Goal: Task Accomplishment & Management: Use online tool/utility

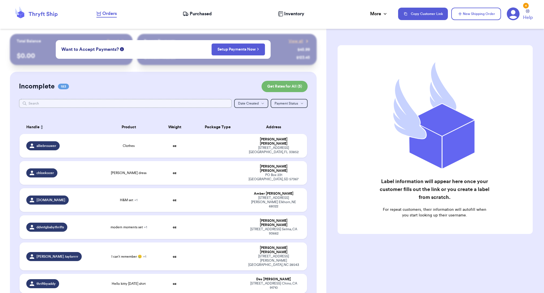
click at [36, 102] on input "text" at bounding box center [125, 103] width 213 height 9
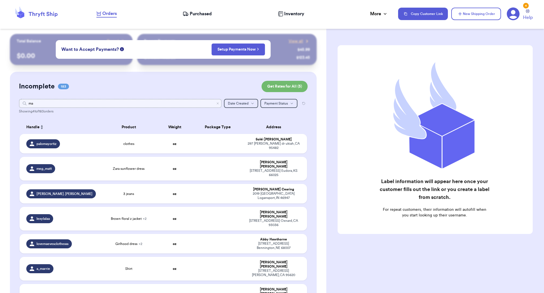
type input "m"
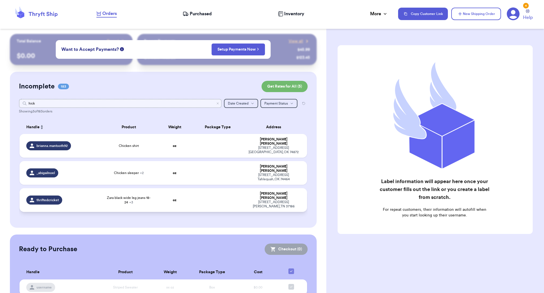
type input "hick"
click at [210, 191] on td at bounding box center [218, 200] width 52 height 24
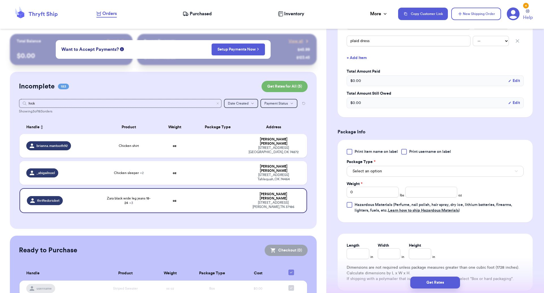
scroll to position [198, 0]
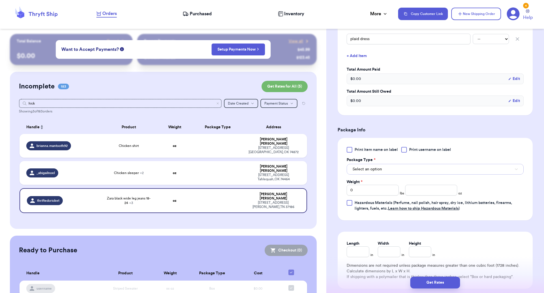
click at [381, 168] on span "Select an option" at bounding box center [367, 170] width 29 height 6
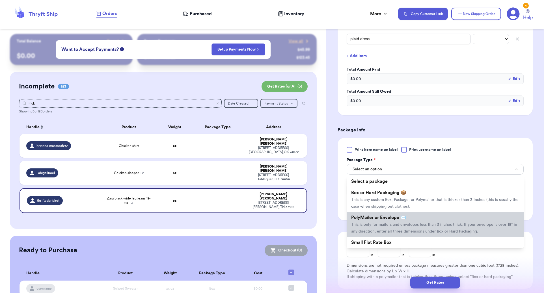
click at [413, 218] on li "PolyMailer or Envelope ✉️ This is only for mailers and envelopes less than 3 in…" at bounding box center [435, 224] width 177 height 25
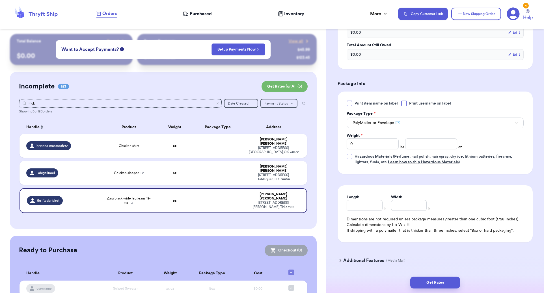
scroll to position [255, 0]
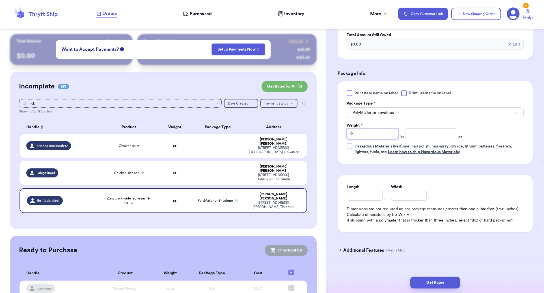
drag, startPoint x: 374, startPoint y: 135, endPoint x: 360, endPoint y: 112, distance: 27.0
click at [373, 135] on input "0" at bounding box center [373, 133] width 52 height 11
click at [366, 132] on input "0" at bounding box center [373, 133] width 52 height 11
drag, startPoint x: 366, startPoint y: 132, endPoint x: 331, endPoint y: 130, distance: 34.3
click at [336, 130] on div "Shipping Information Delete Label Customer Info Order created: [DATE] 06:06 AM …" at bounding box center [436, 40] width 218 height 522
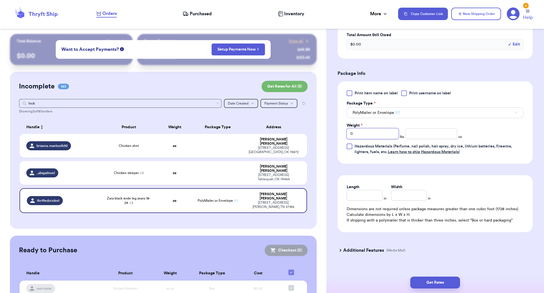
type input "1"
type input "5"
click at [374, 197] on input "Length" at bounding box center [365, 195] width 36 height 11
type input "8"
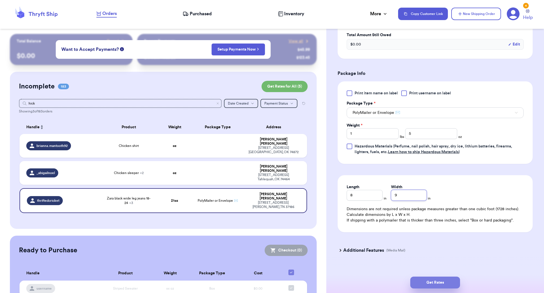
type input "9"
click at [440, 283] on button "Get Rates" at bounding box center [436, 283] width 50 height 12
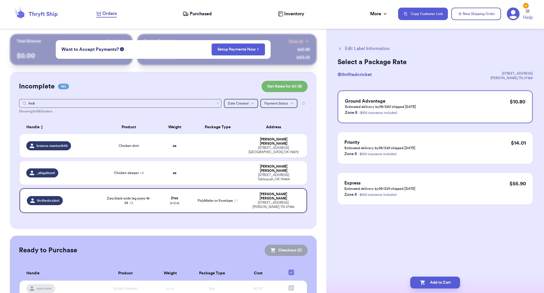
scroll to position [0, 0]
drag, startPoint x: 285, startPoint y: 195, endPoint x: 244, endPoint y: 192, distance: 40.6
click at [247, 201] on div "[STREET_ADDRESS][PERSON_NAME]" at bounding box center [273, 205] width 53 height 8
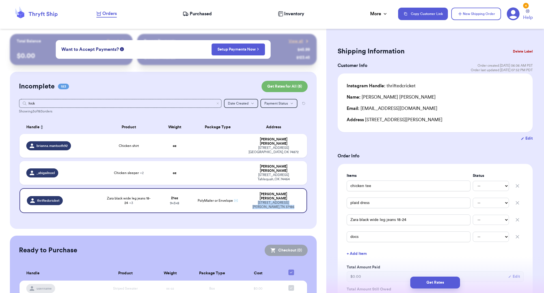
copy div "[STREET_ADDRESS][PERSON_NAME]"
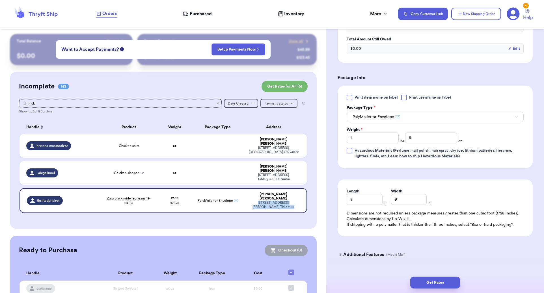
scroll to position [263, 0]
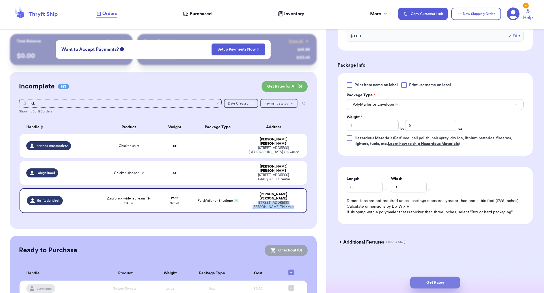
click at [440, 287] on button "Get Rates" at bounding box center [436, 283] width 50 height 12
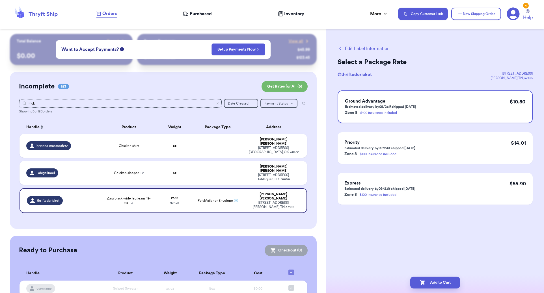
click at [377, 239] on div "Edit Label Information Select a Package Rate @ thriftedcricket [STREET_ADDRESS]…" at bounding box center [436, 139] width 218 height 211
click at [216, 104] on icon "Clear search" at bounding box center [217, 103] width 3 height 3
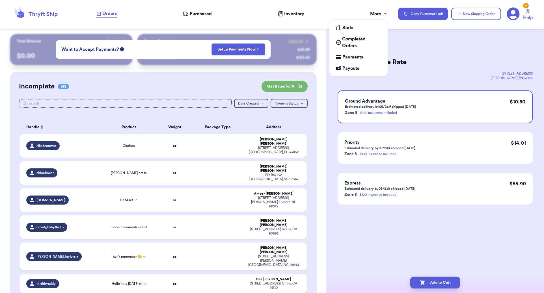
click at [372, 12] on div "More" at bounding box center [379, 13] width 18 height 7
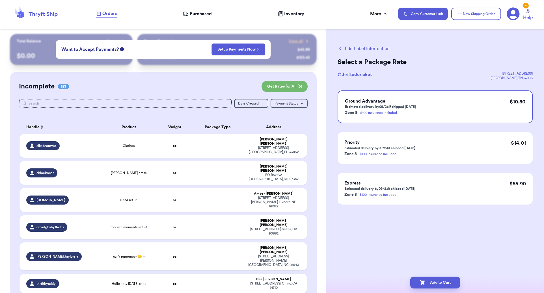
click at [212, 82] on div "Incomplete 183 Get Rates for All ( 6 )" at bounding box center [163, 86] width 289 height 11
click at [345, 238] on div "Edit Label Information Select a Package Rate @ thriftedcricket [STREET_ADDRESS]…" at bounding box center [436, 139] width 218 height 211
click at [528, 18] on span "Help" at bounding box center [529, 17] width 10 height 7
